Goal: Task Accomplishment & Management: Manage account settings

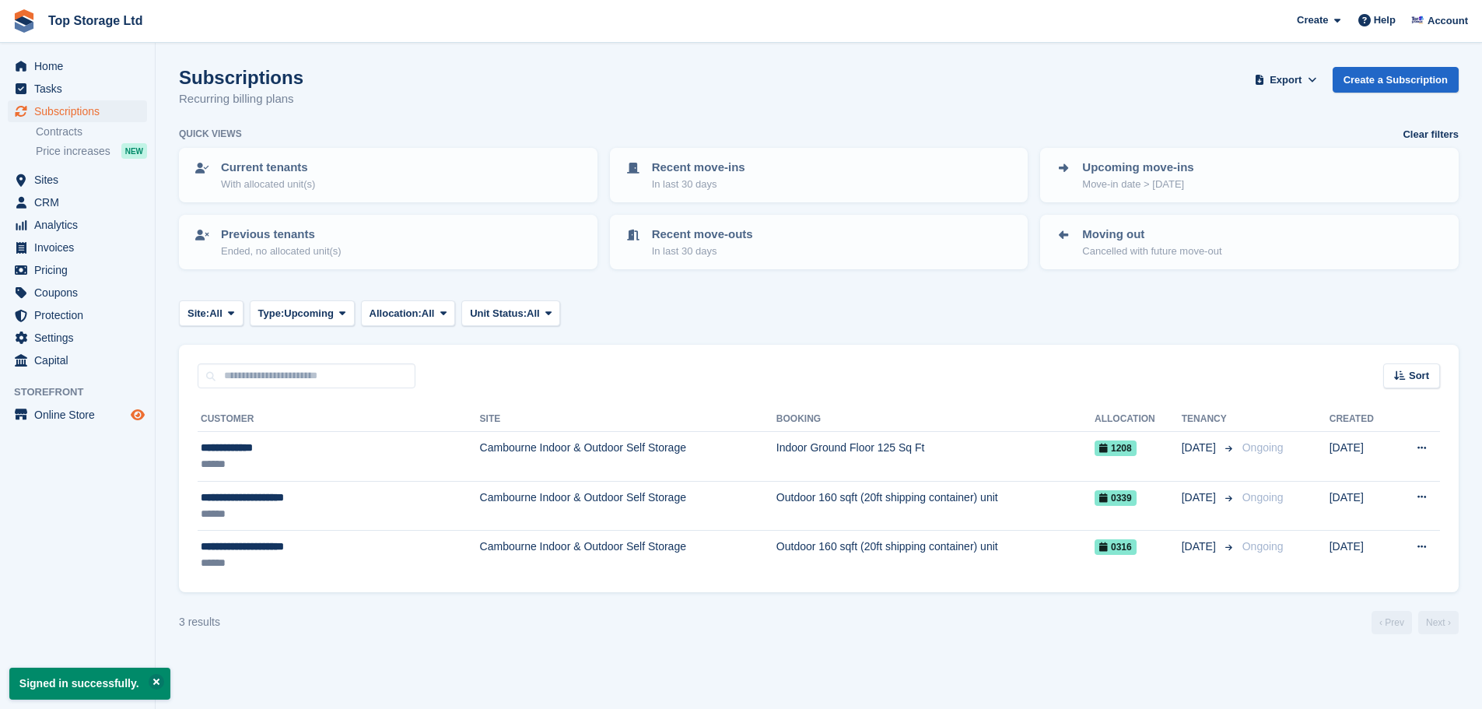
click at [145, 415] on span "Preview store" at bounding box center [137, 414] width 19 height 19
click at [49, 58] on span "Home" at bounding box center [80, 66] width 93 height 22
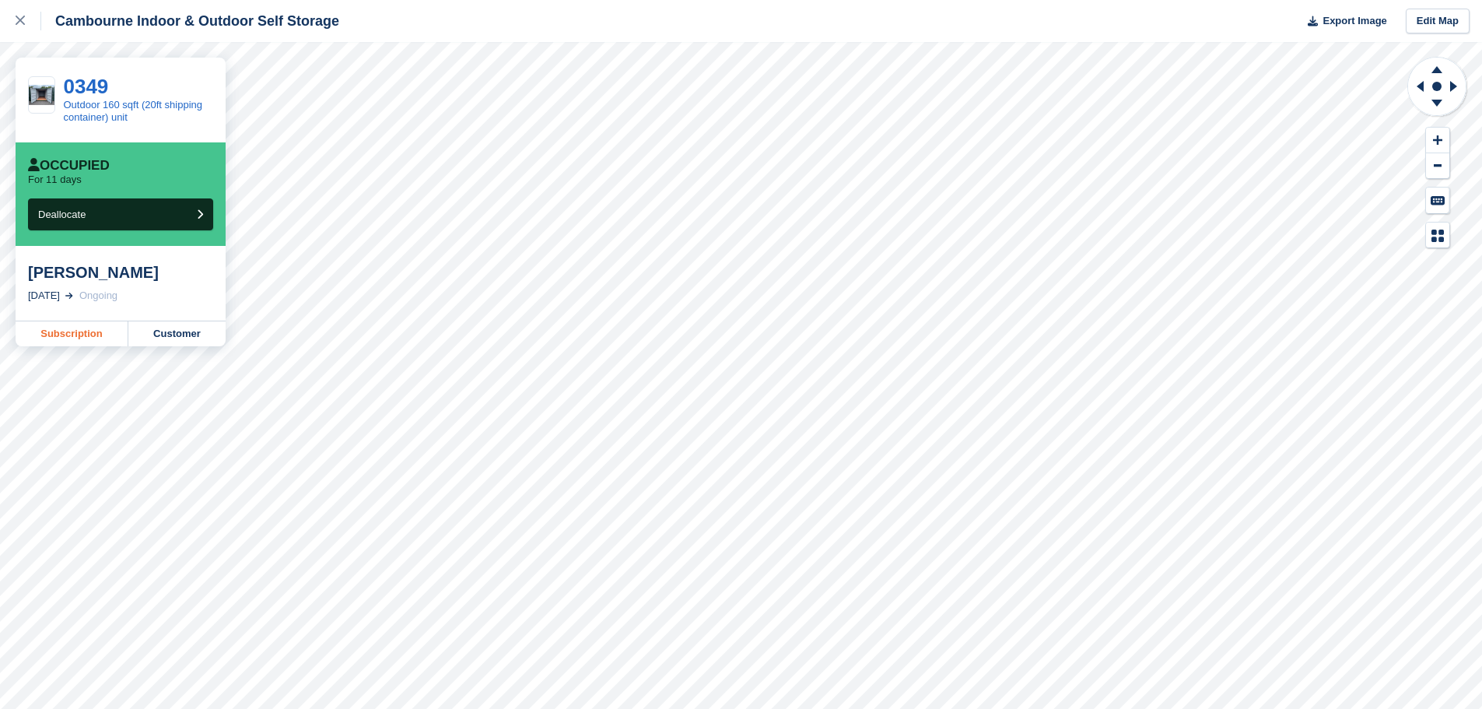
click at [91, 338] on link "Subscription" at bounding box center [72, 333] width 113 height 25
click at [19, 23] on icon at bounding box center [20, 20] width 9 height 9
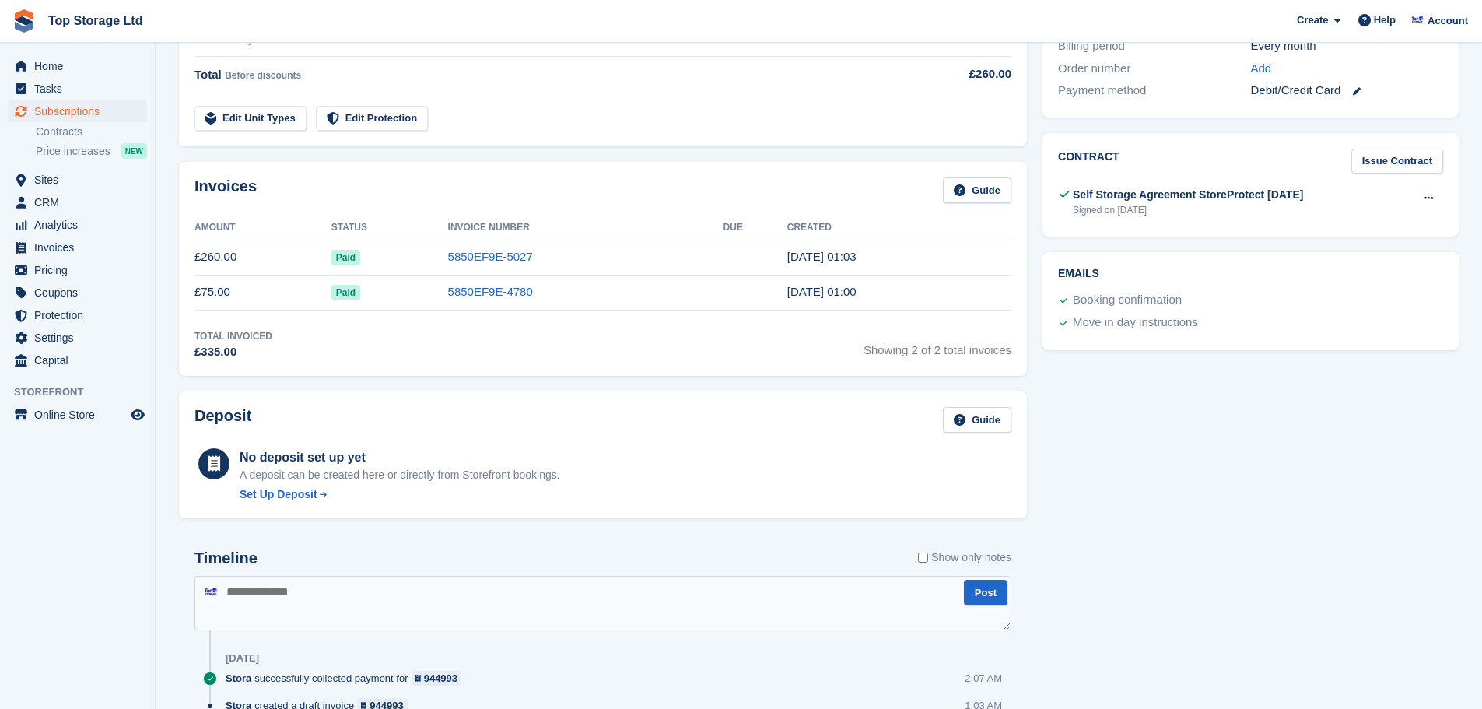
scroll to position [467, 0]
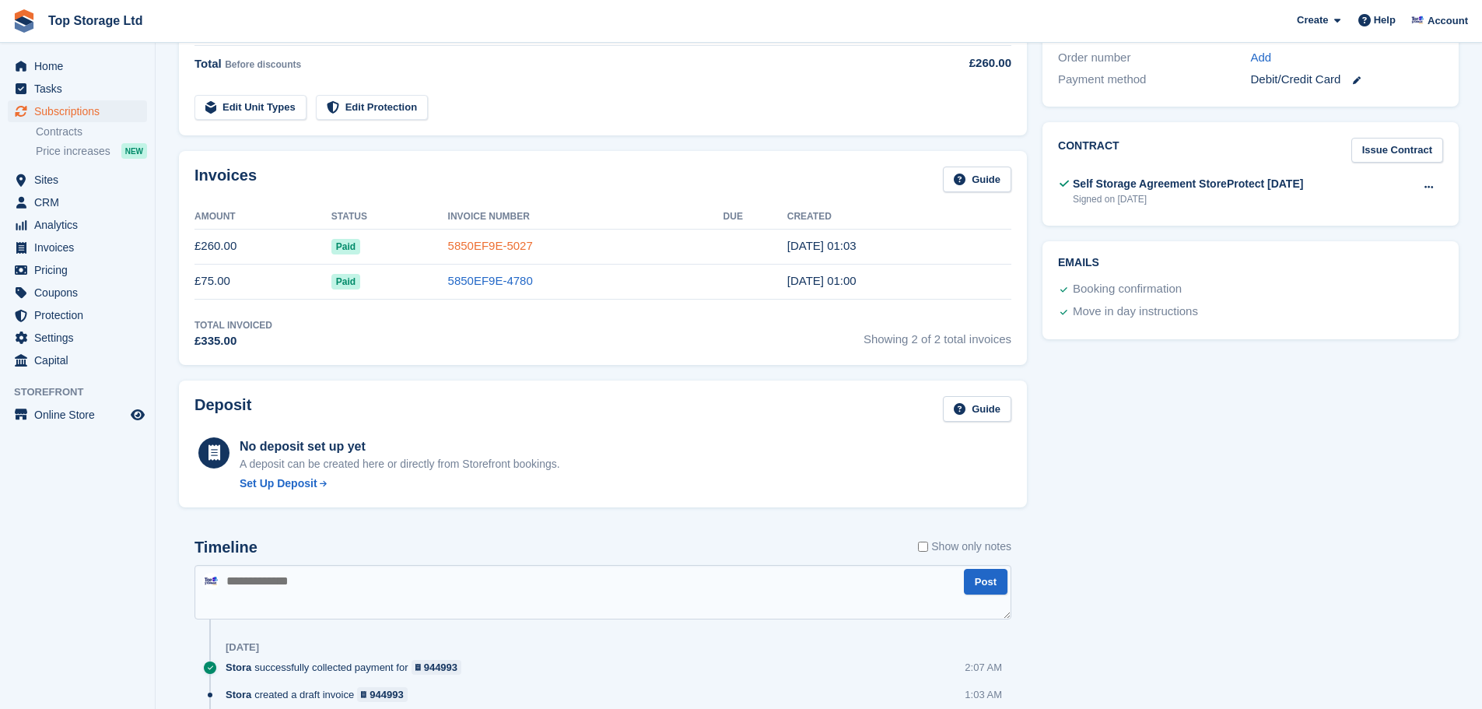
click at [478, 244] on link "5850EF9E-5027" at bounding box center [490, 245] width 85 height 13
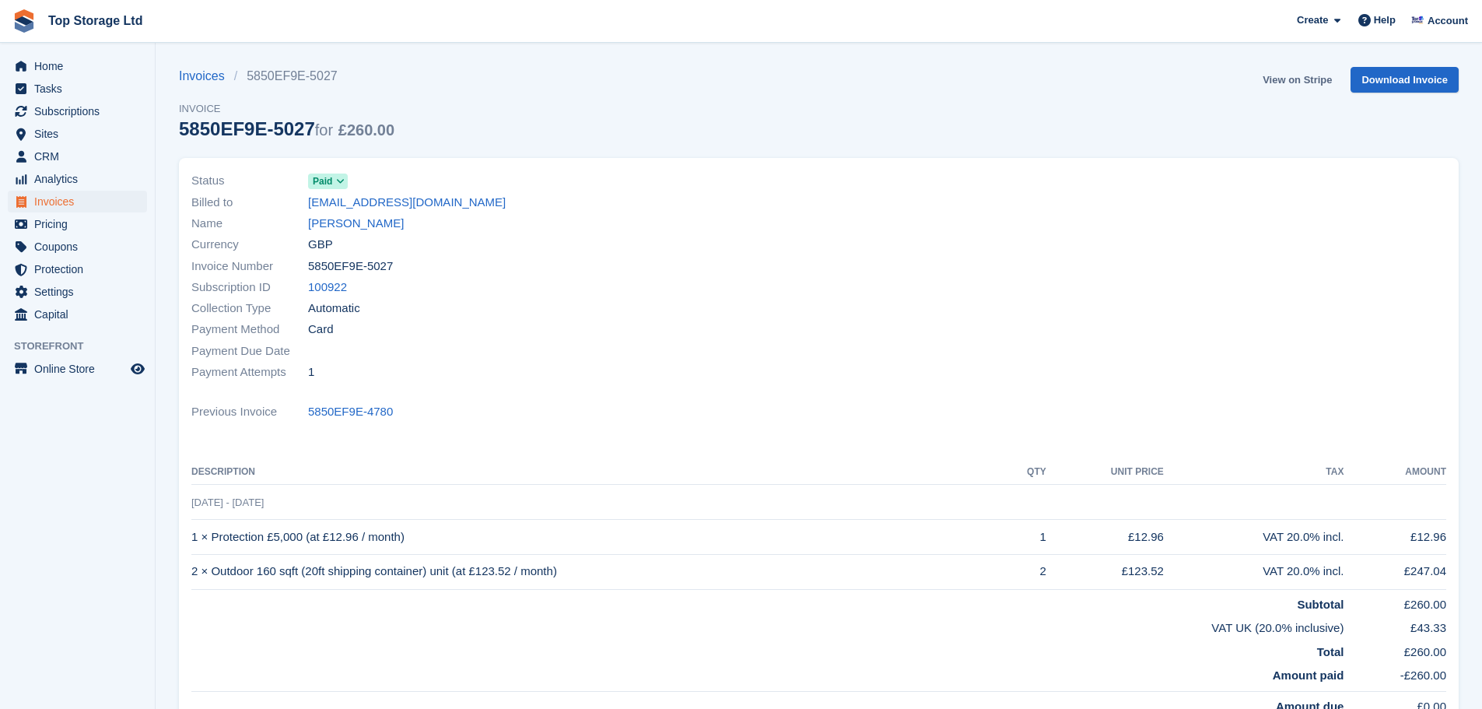
click at [1318, 85] on link "View on Stripe" at bounding box center [1297, 80] width 82 height 26
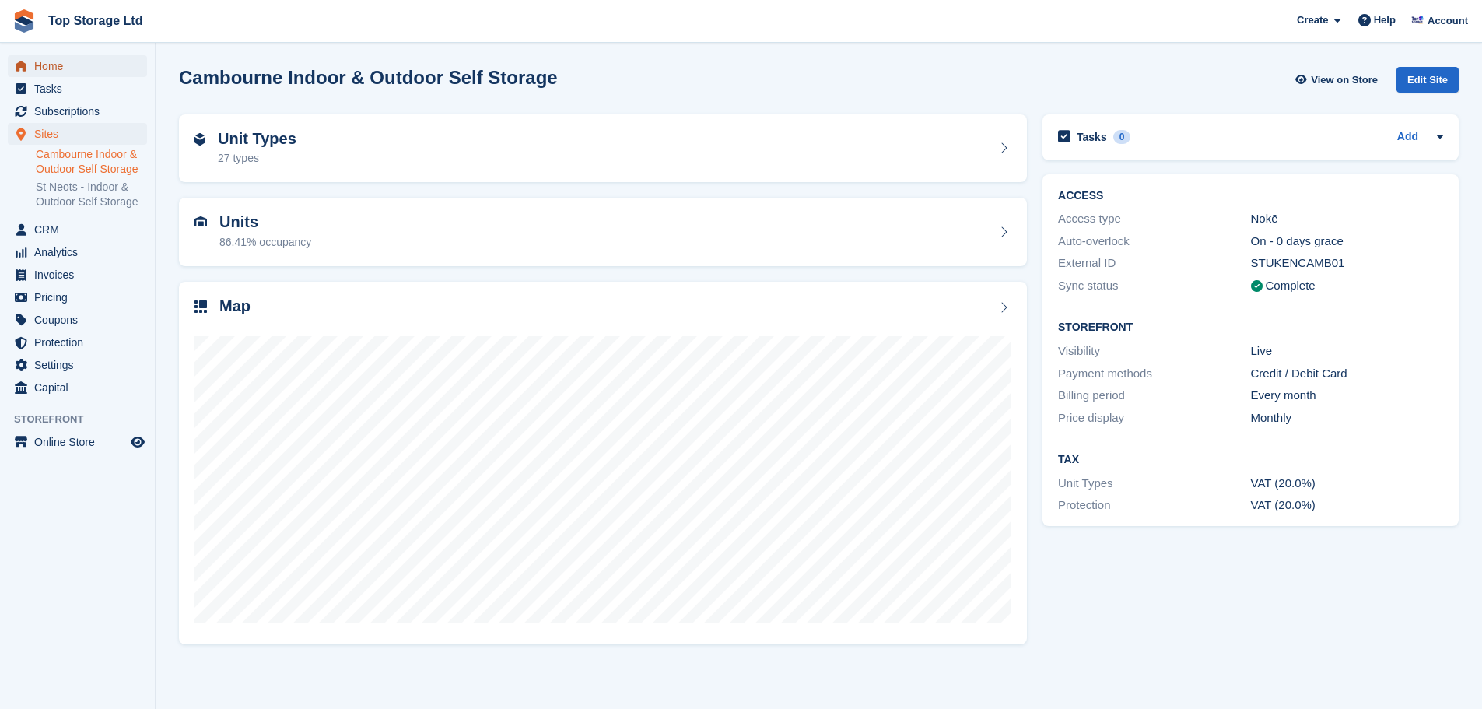
click at [61, 61] on span "Home" at bounding box center [80, 66] width 93 height 22
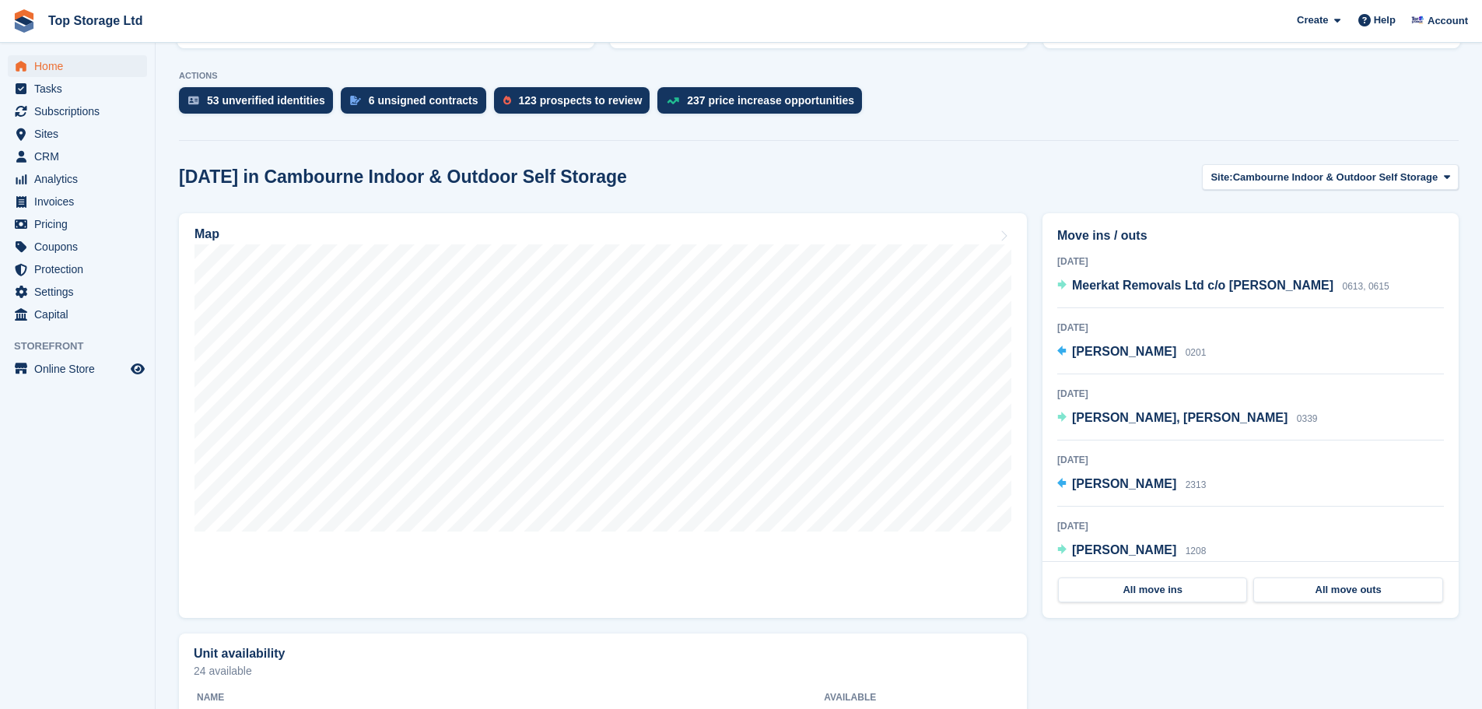
scroll to position [311, 0]
